Goal: Find specific page/section: Find specific page/section

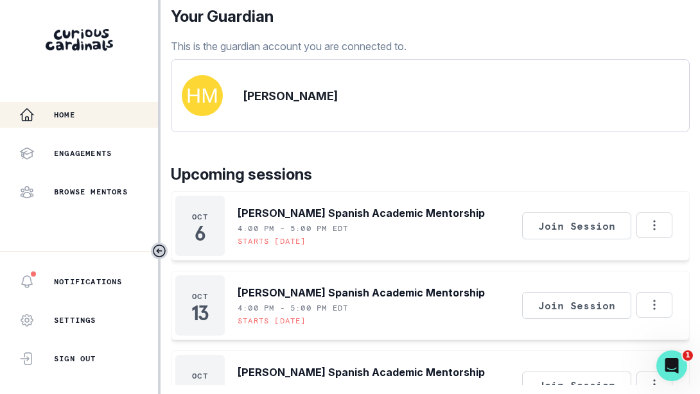
scroll to position [82, 0]
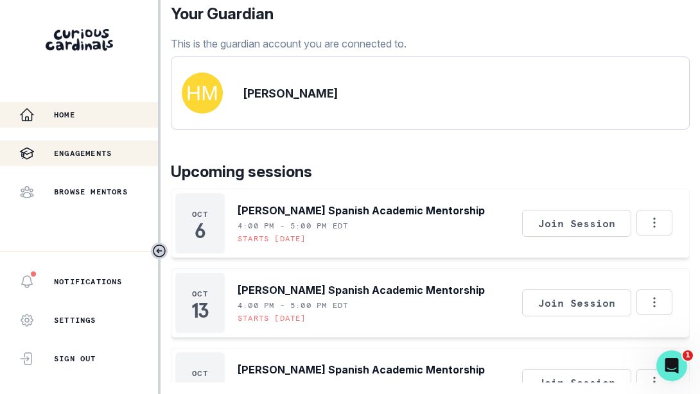
click at [72, 150] on p "Engagements" at bounding box center [83, 153] width 58 height 10
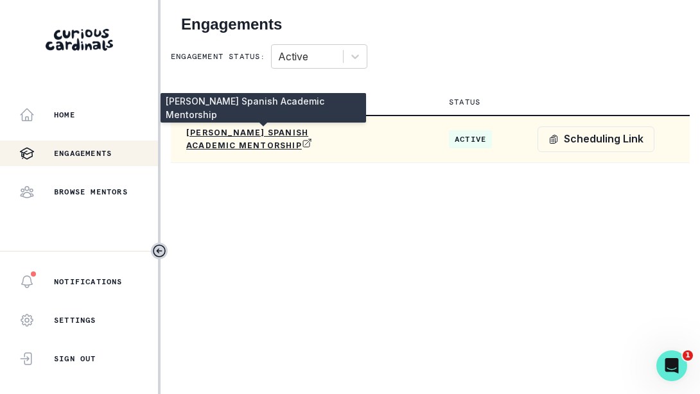
click at [260, 139] on p "[PERSON_NAME] Spanish Academic Mentorship" at bounding box center [263, 139] width 154 height 23
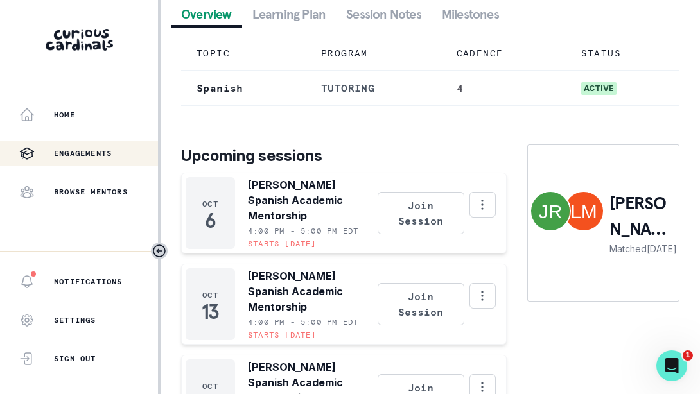
scroll to position [118, 0]
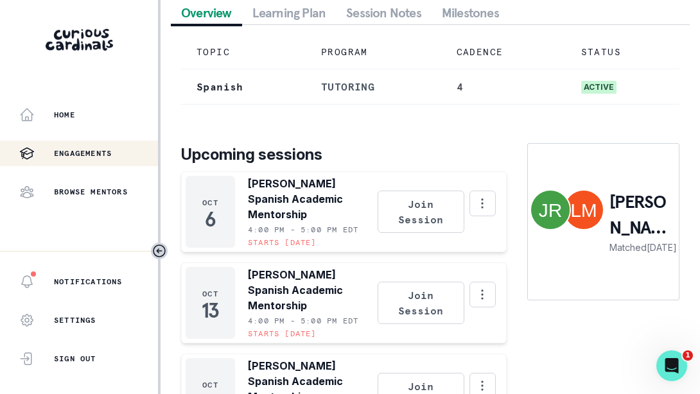
click at [386, 13] on div "Schedule a Session Support Request engagement pause Cancel subscription [PERSON…" at bounding box center [430, 189] width 519 height 614
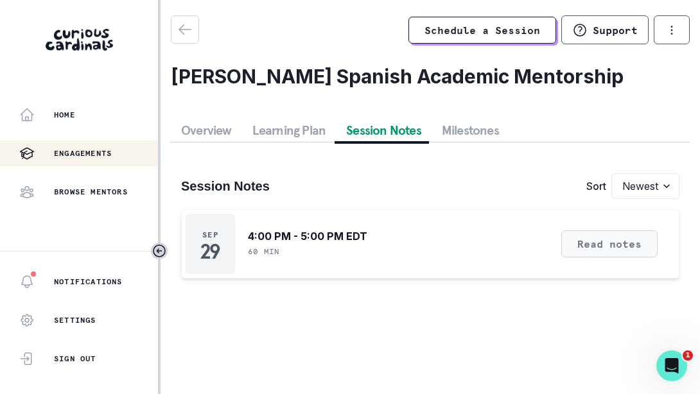
click at [618, 249] on button "Read notes" at bounding box center [609, 244] width 96 height 27
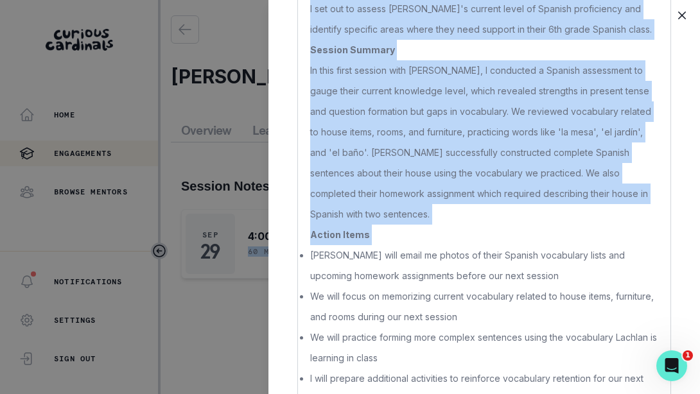
scroll to position [221, 0]
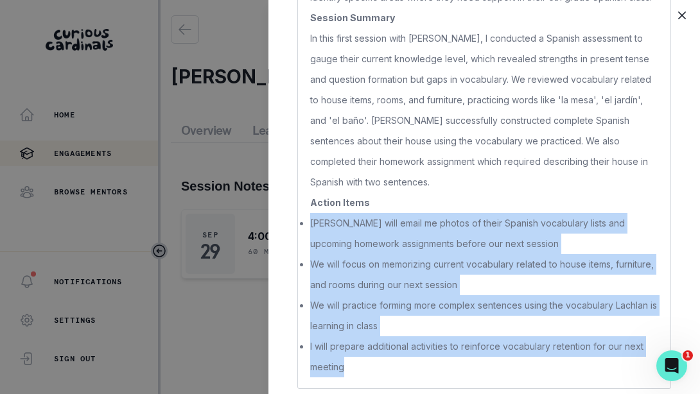
drag, startPoint x: 310, startPoint y: 256, endPoint x: 398, endPoint y: 371, distance: 145.7
click at [398, 371] on ul "[PERSON_NAME] will email me photos of their Spanish vocabulary lists and upcomi…" at bounding box center [484, 295] width 348 height 164
copy ul "[PERSON_NAME] will email me photos of their Spanish vocabulary lists and upcomi…"
